Goal: Find contact information: Find contact information

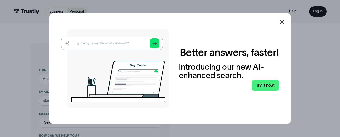
click at [285, 22] on icon at bounding box center [282, 22] width 6 height 6
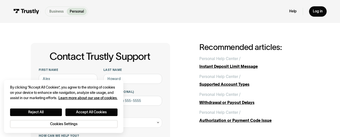
click at [59, 14] on p "Business" at bounding box center [56, 11] width 14 height 5
